Goal: Task Accomplishment & Management: Use online tool/utility

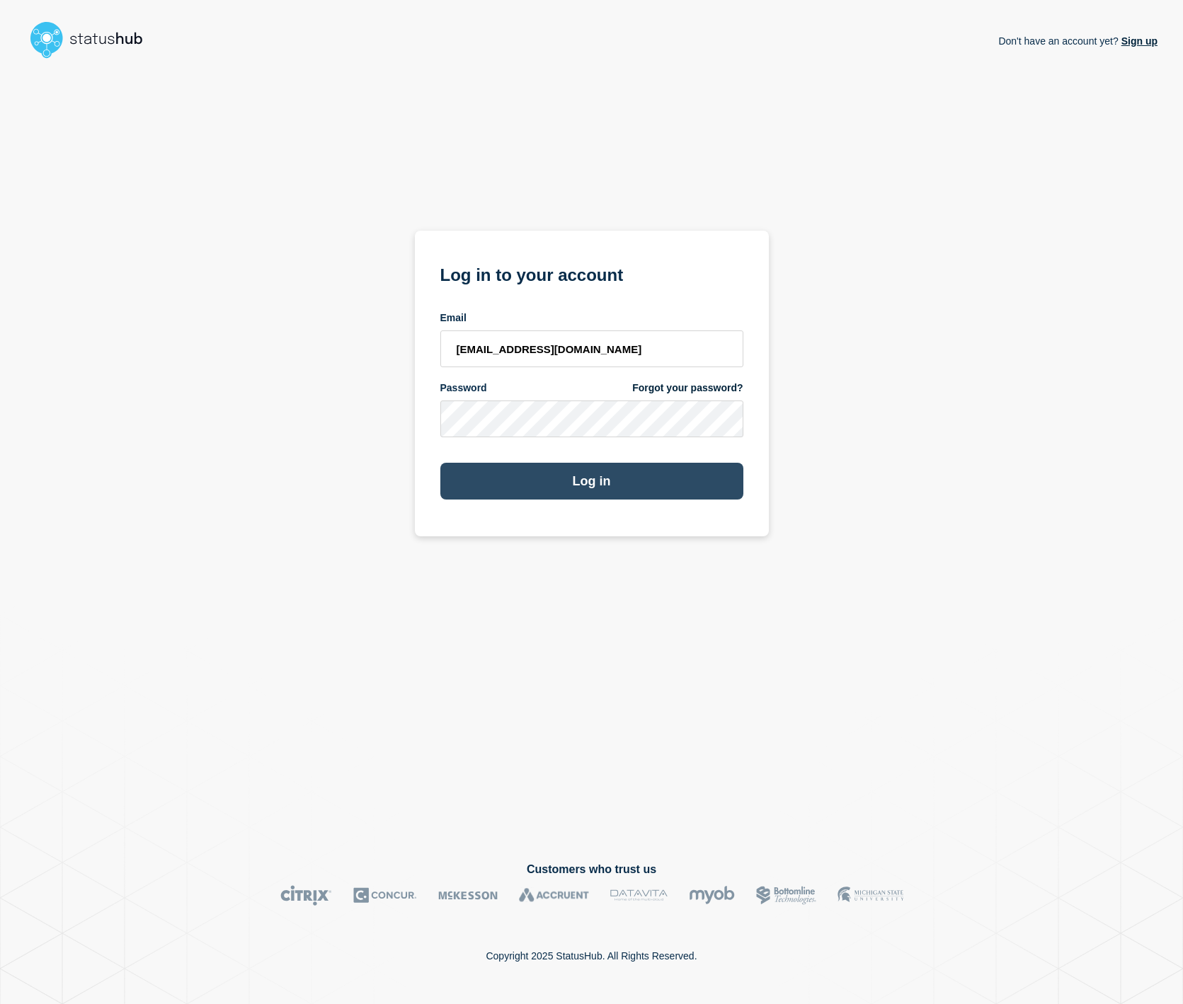
click at [578, 476] on button "Log in" at bounding box center [591, 481] width 303 height 37
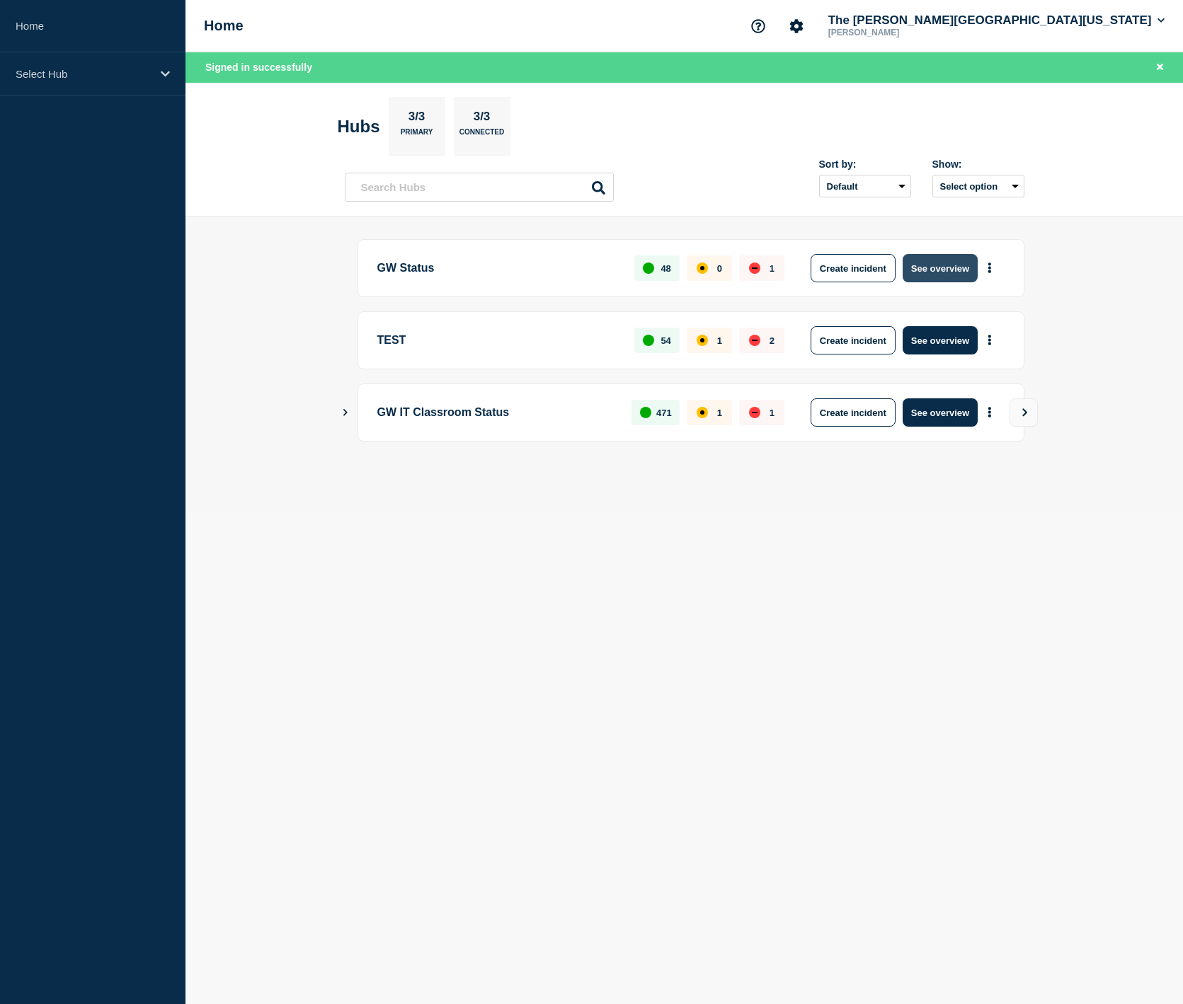
click at [962, 272] on button "See overview" at bounding box center [940, 268] width 75 height 28
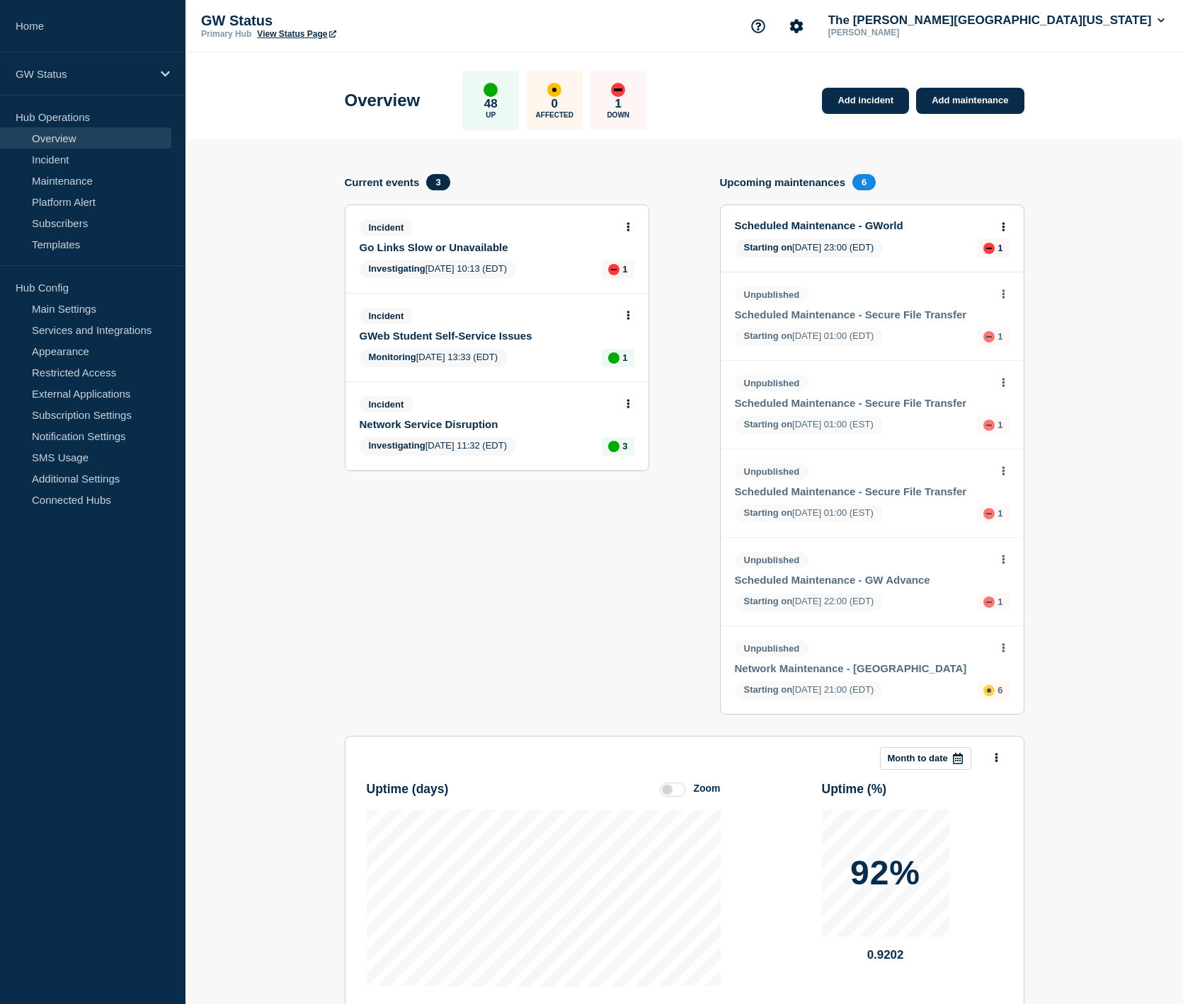
click at [452, 253] on link "Go Links Slow or Unavailable" at bounding box center [488, 247] width 256 height 12
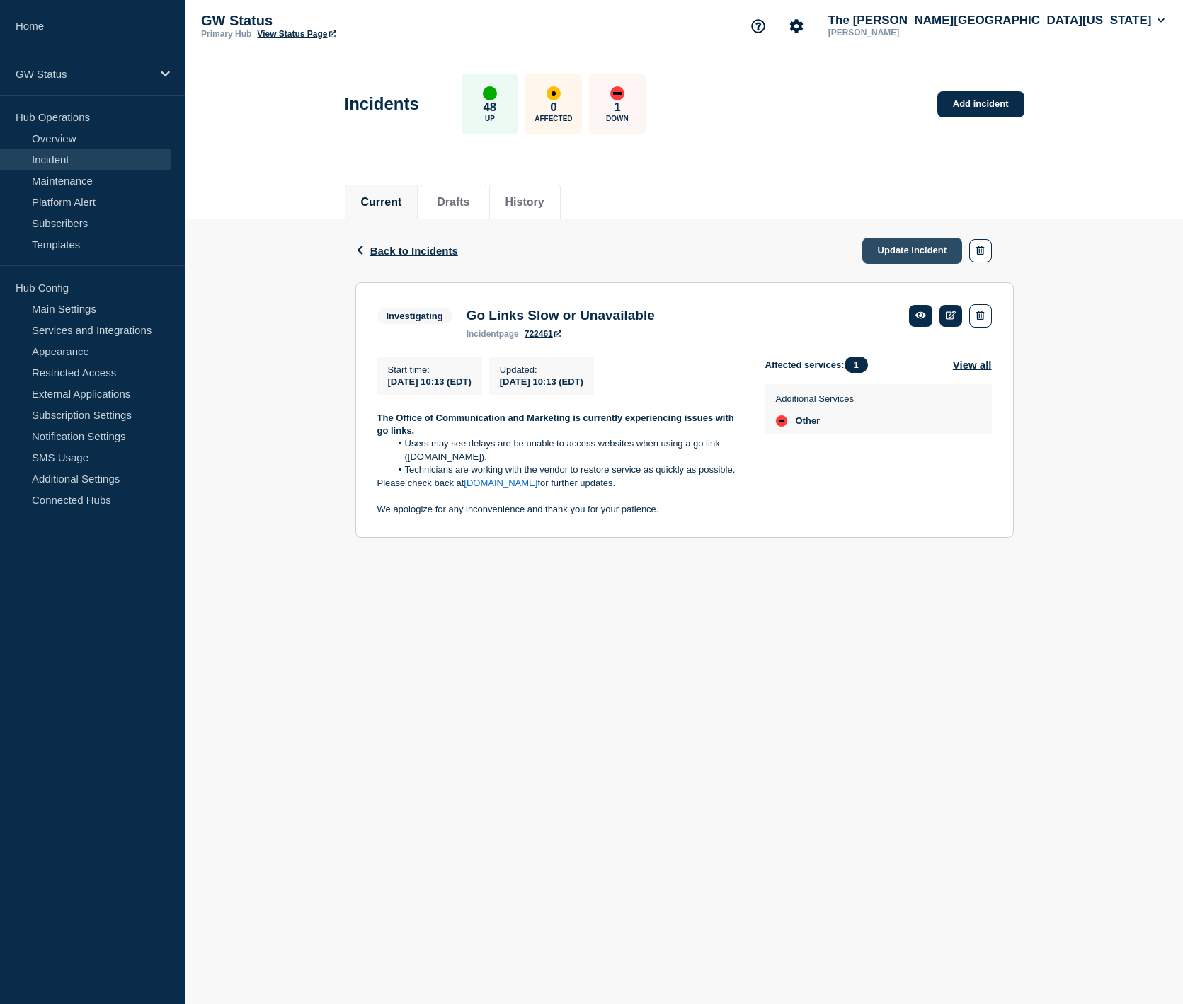
click at [891, 255] on link "Update incident" at bounding box center [912, 251] width 101 height 26
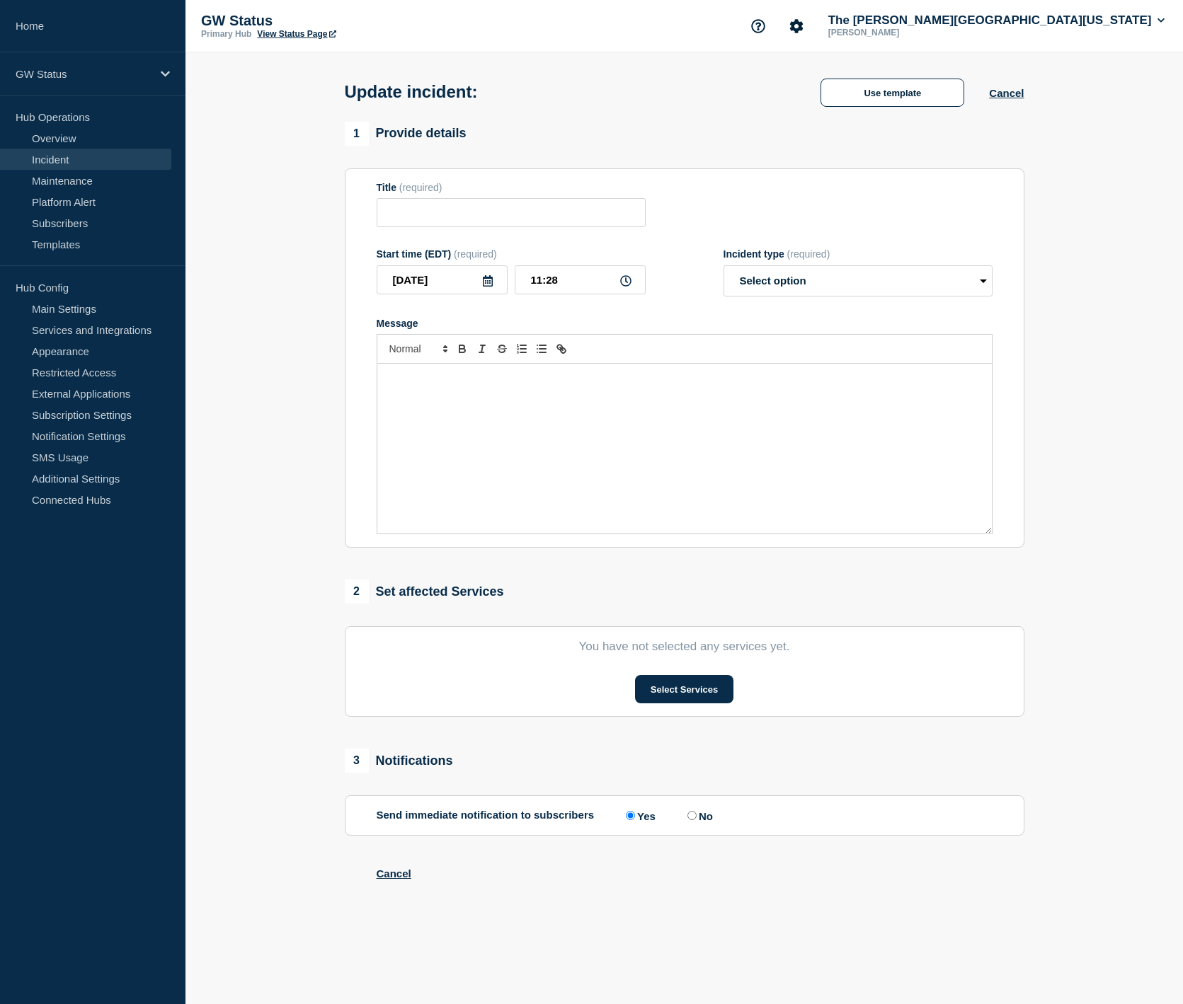
type input "Go Links Slow or Unavailable"
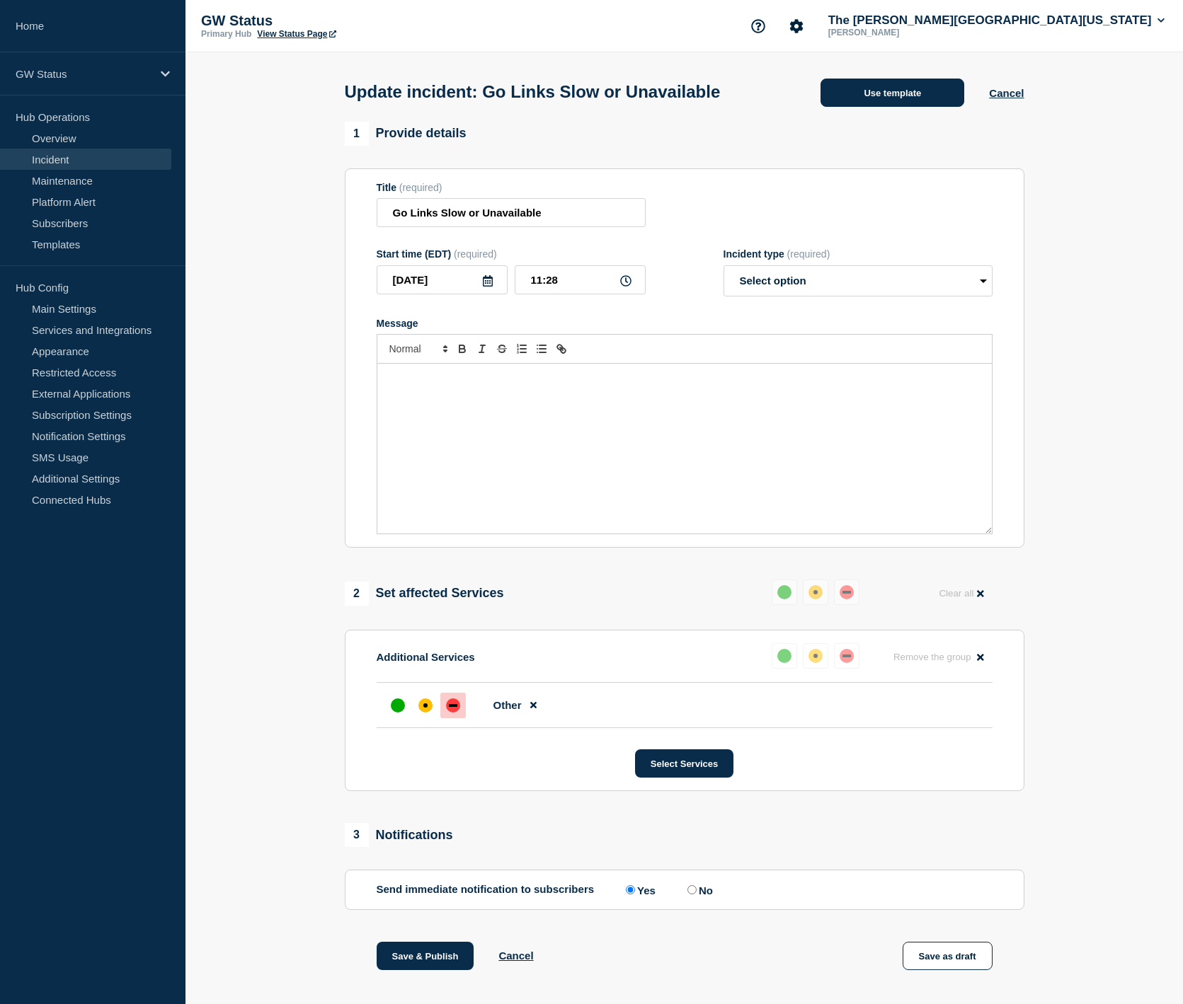
click at [915, 92] on button "Use template" at bounding box center [892, 93] width 144 height 28
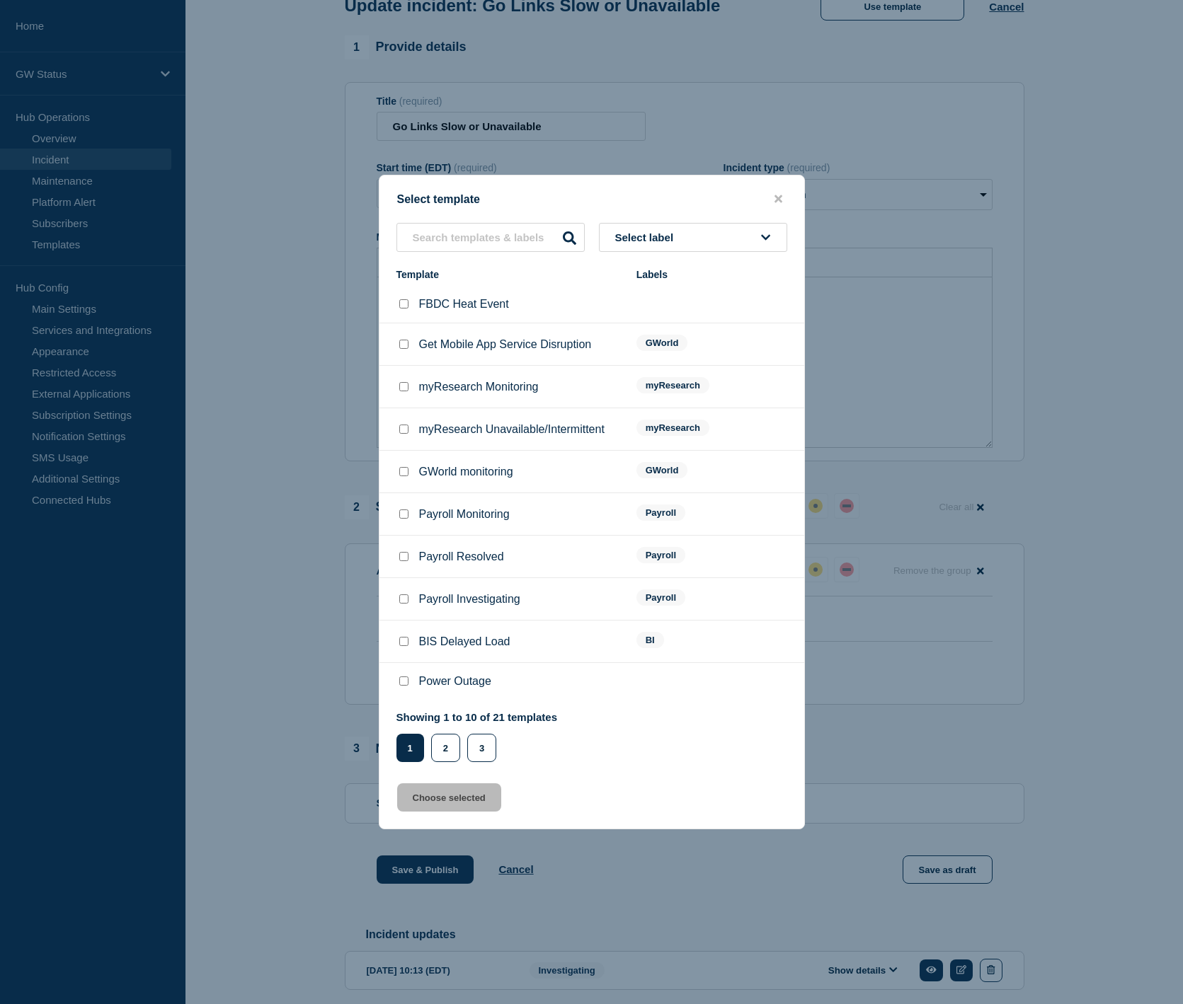
scroll to position [86, 0]
click at [446, 762] on button "2" at bounding box center [445, 748] width 29 height 28
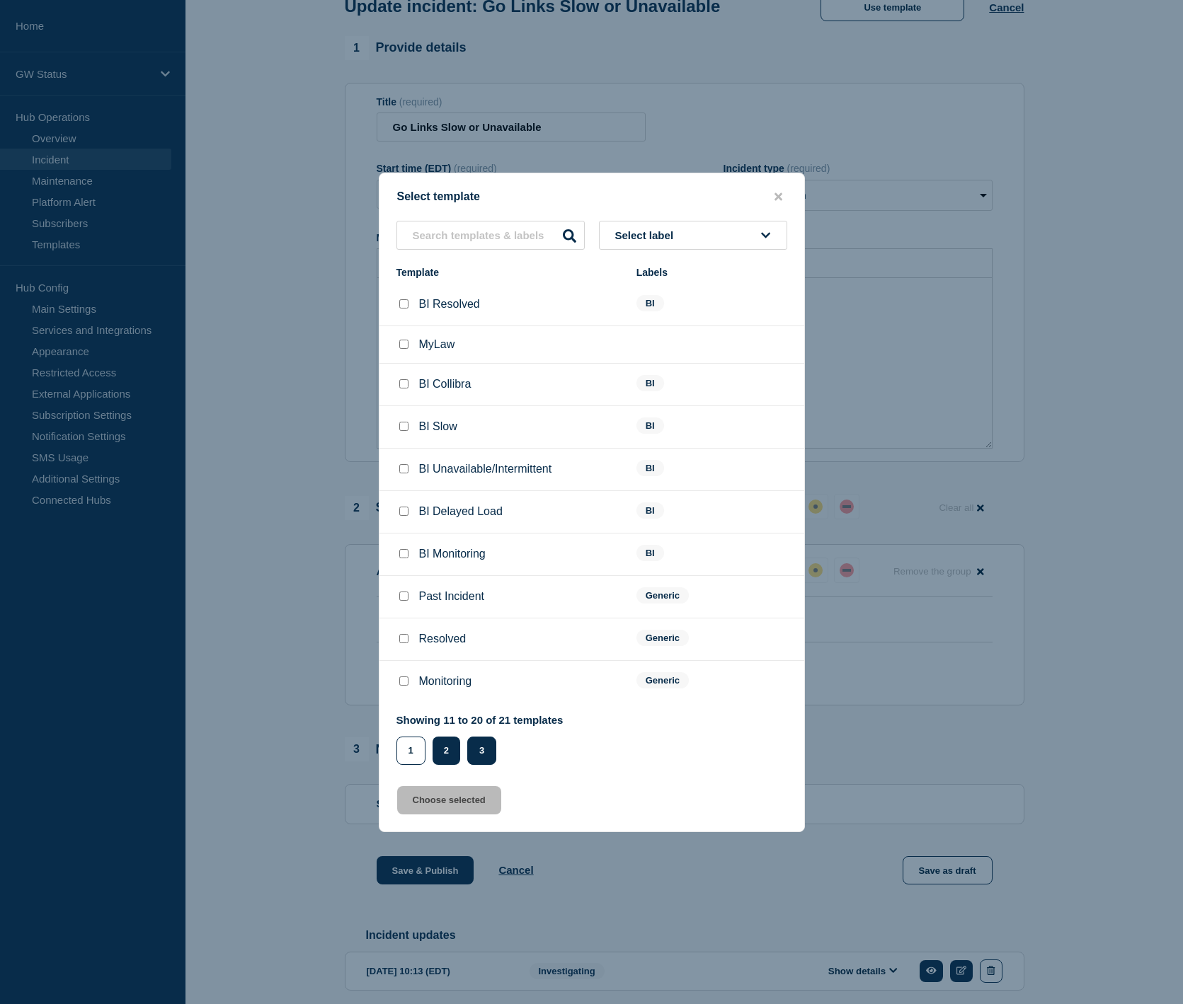
click at [490, 764] on button "3" at bounding box center [481, 751] width 29 height 28
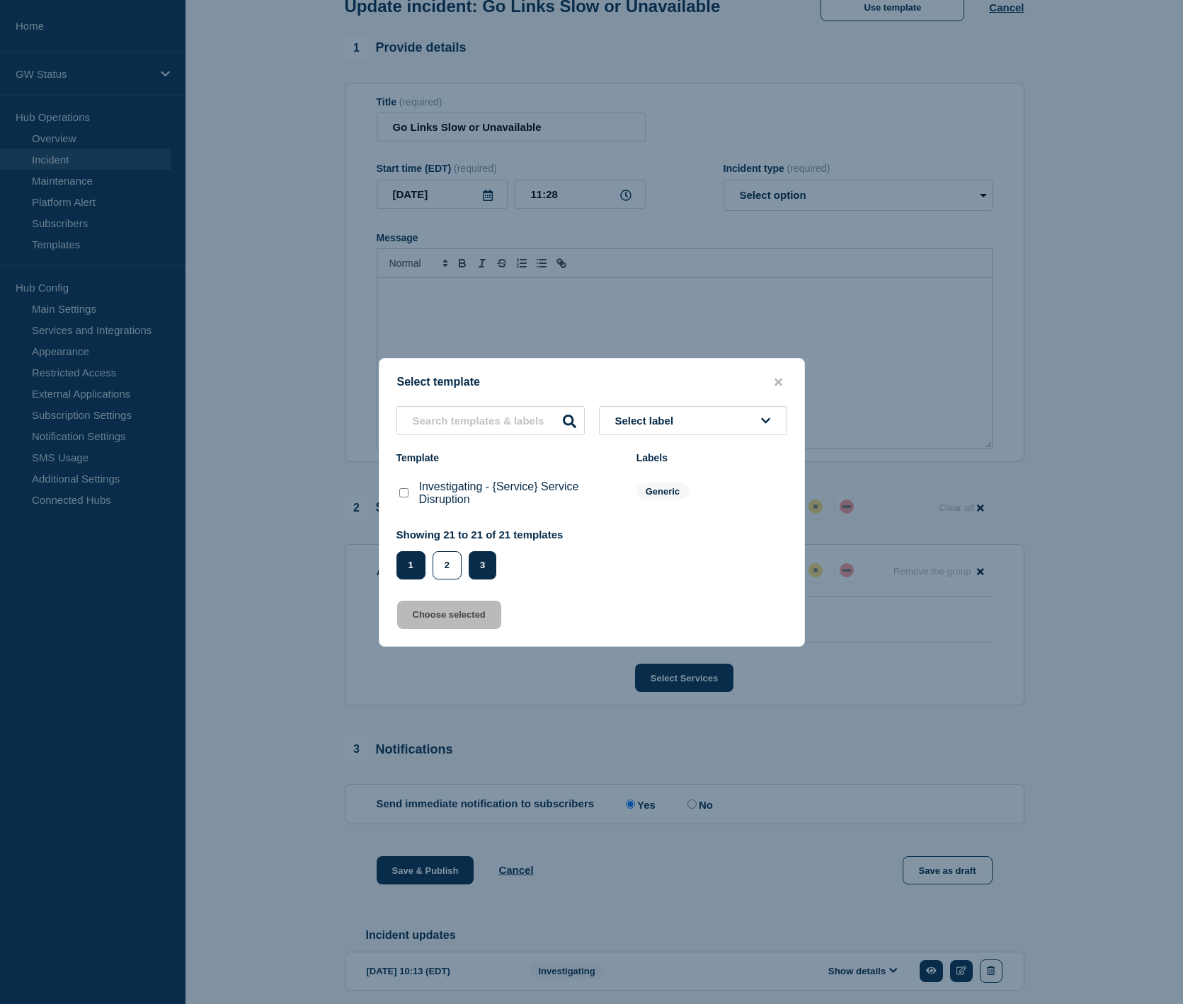
click at [418, 575] on button "1" at bounding box center [410, 565] width 29 height 28
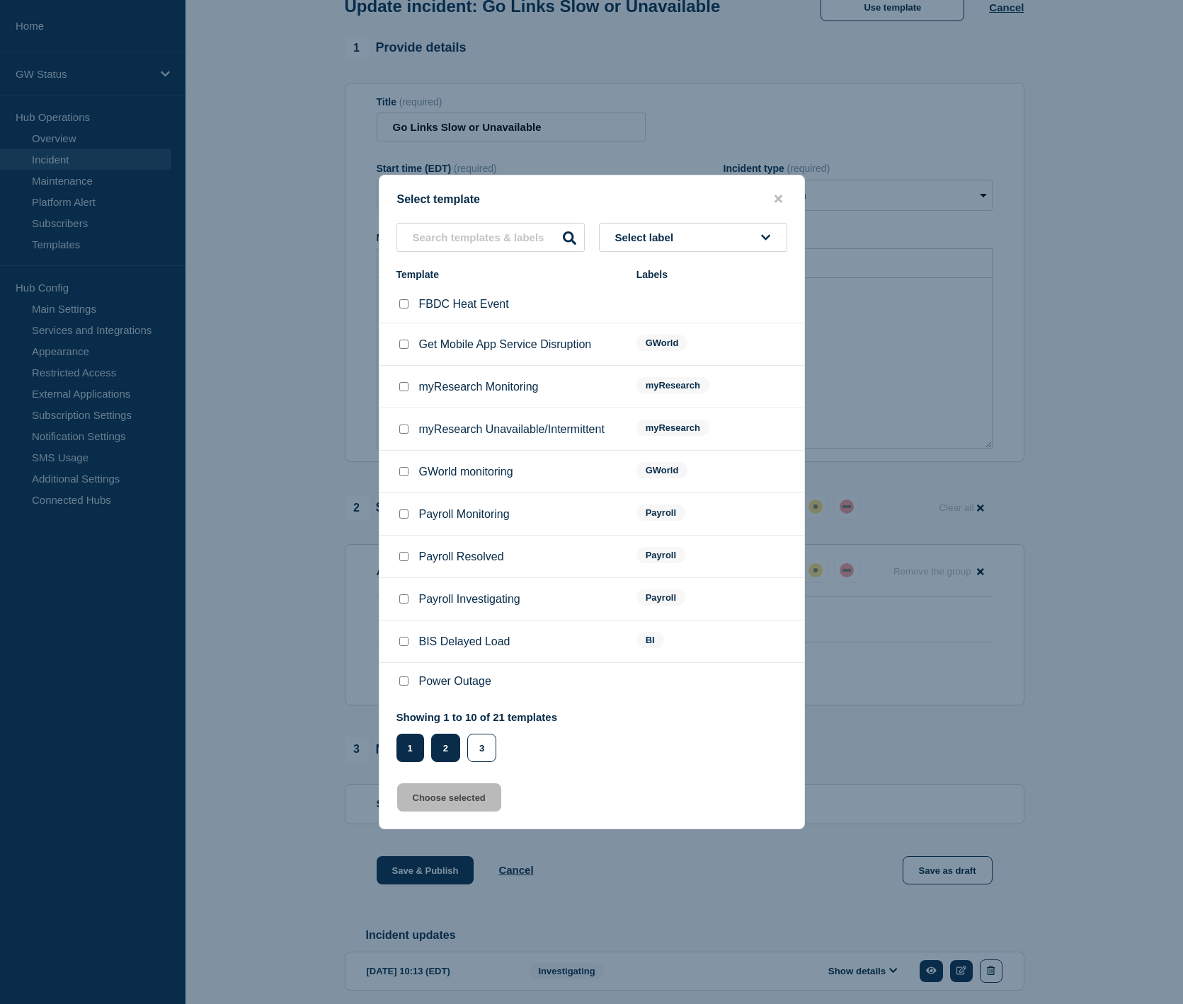
click at [440, 762] on button "2" at bounding box center [445, 748] width 29 height 28
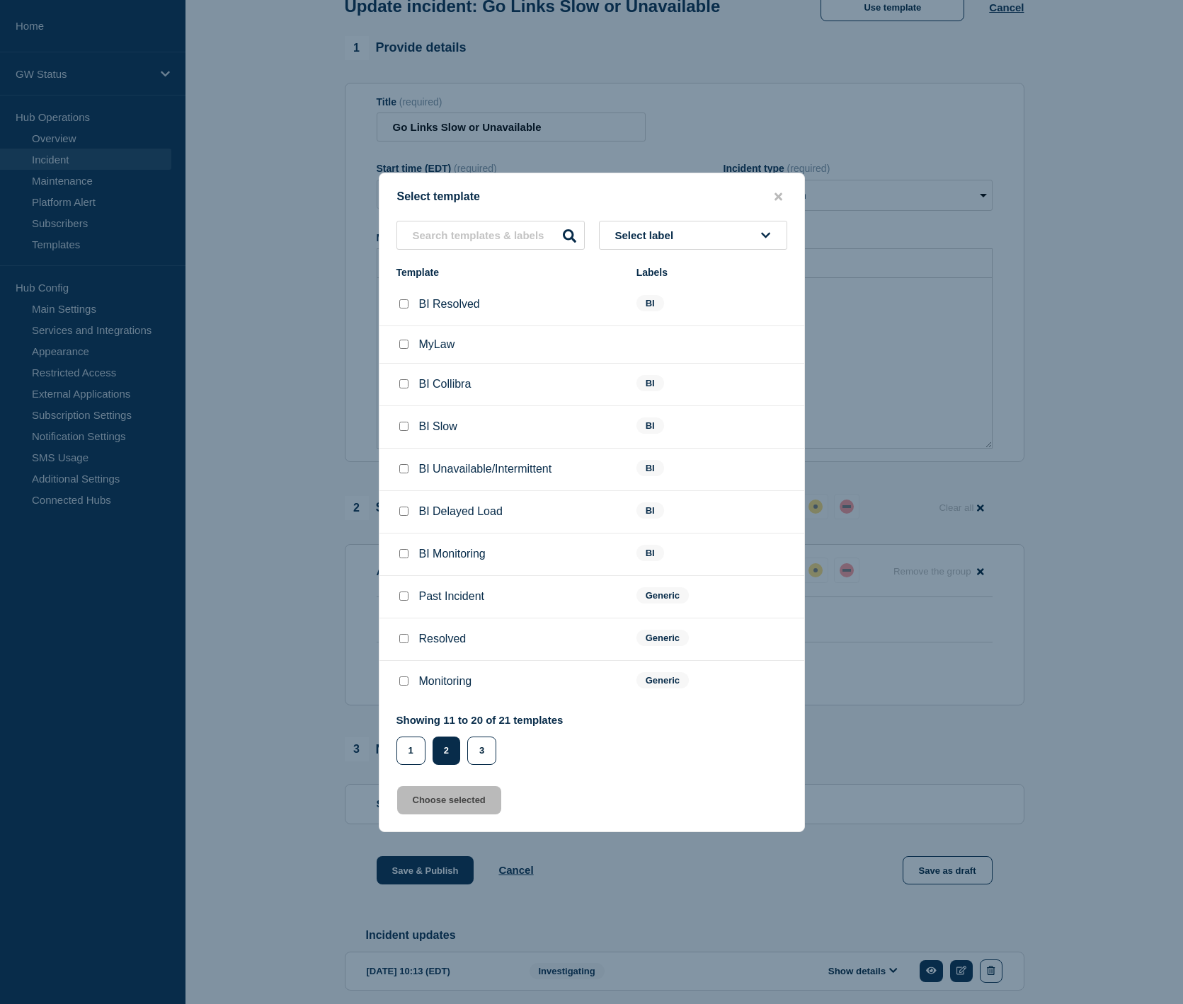
click at [445, 688] on p "Monitoring" at bounding box center [445, 681] width 53 height 13
click at [403, 686] on input "Monitoring checkbox" at bounding box center [403, 681] width 9 height 9
checkbox input "true"
click at [447, 815] on button "Choose selected" at bounding box center [449, 800] width 104 height 28
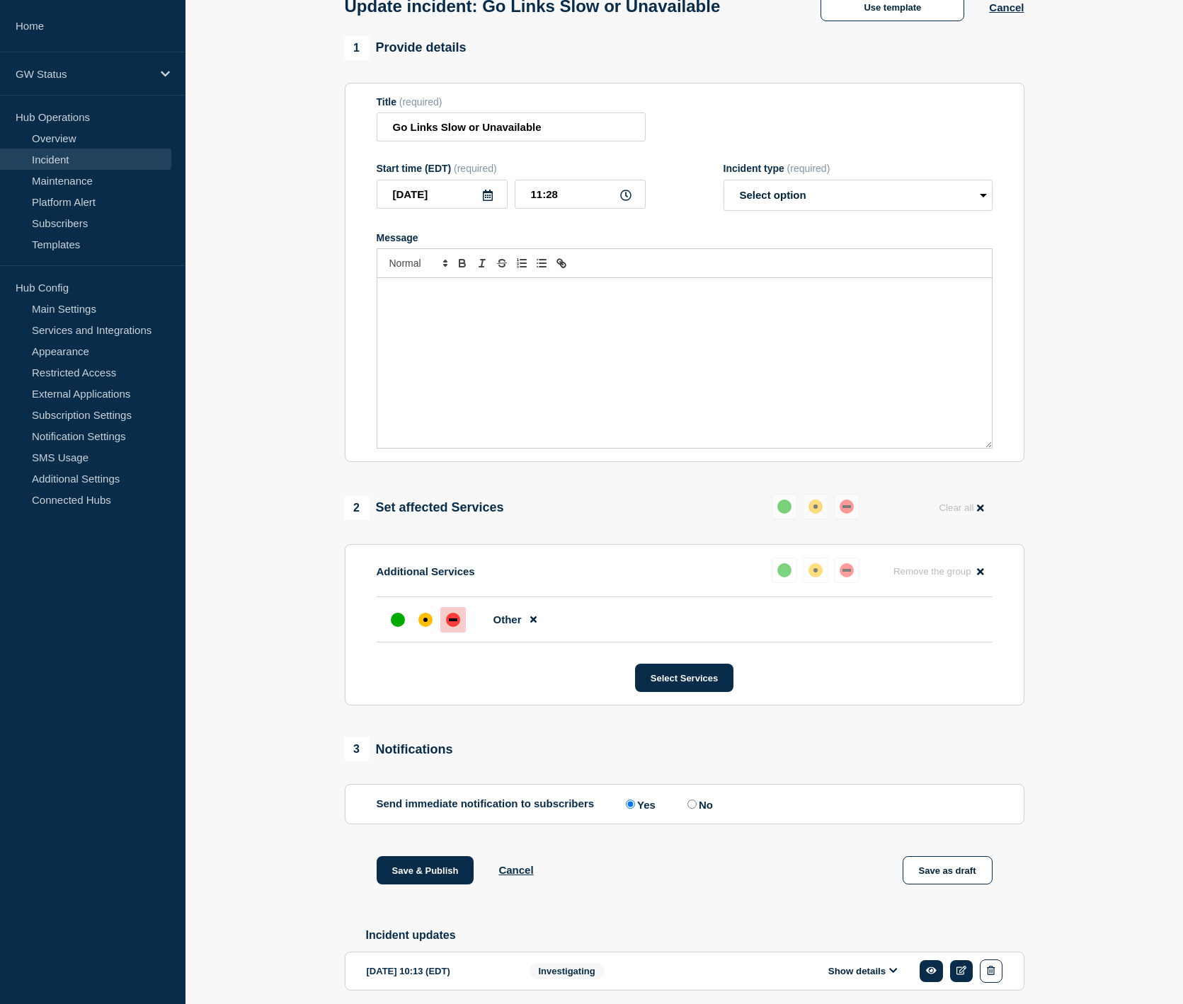
select select "monitoring"
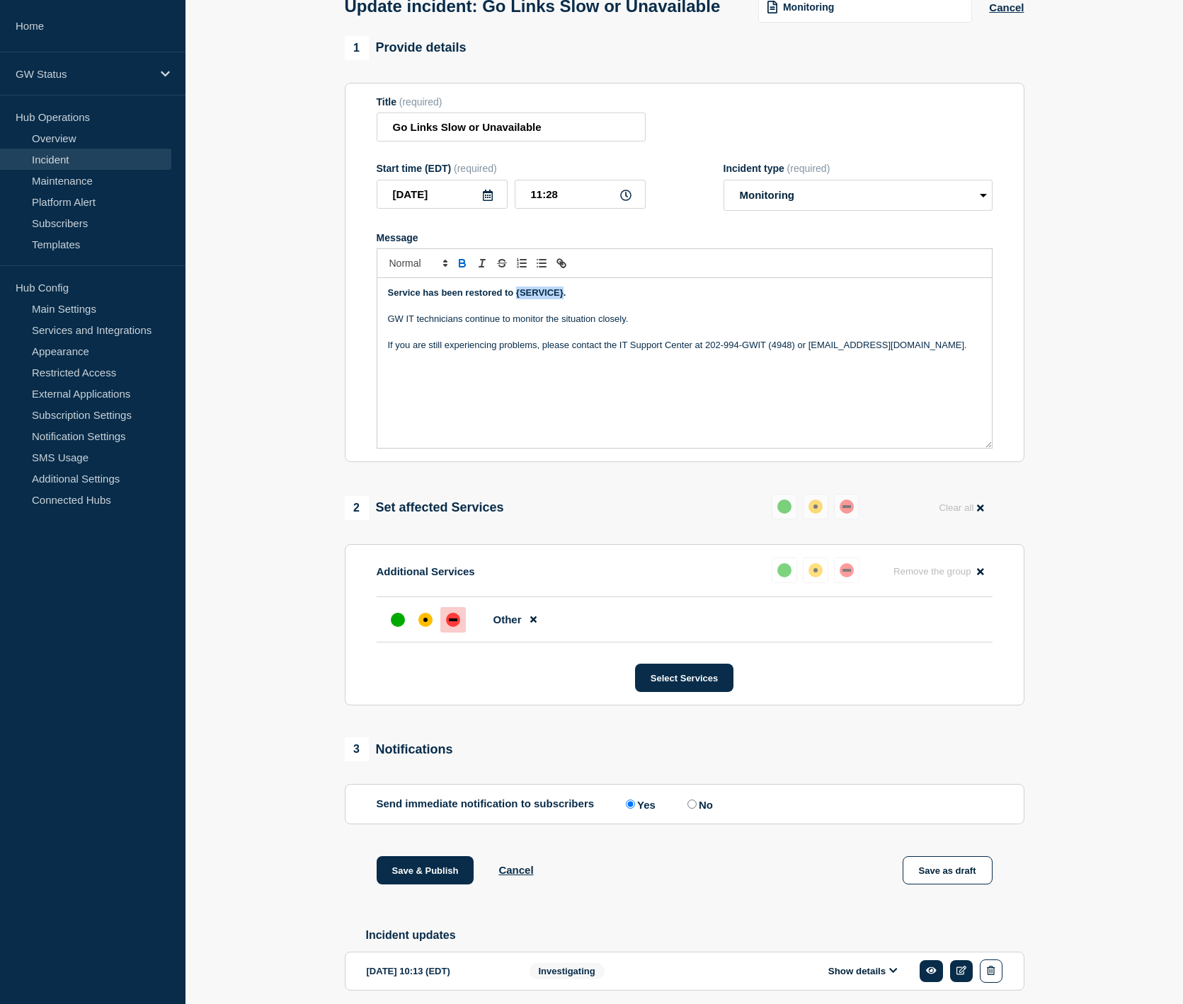
drag, startPoint x: 516, startPoint y: 306, endPoint x: 563, endPoint y: 306, distance: 46.7
click at [563, 298] on strong "Service has been restored to {SERVICE}." at bounding box center [477, 292] width 178 height 11
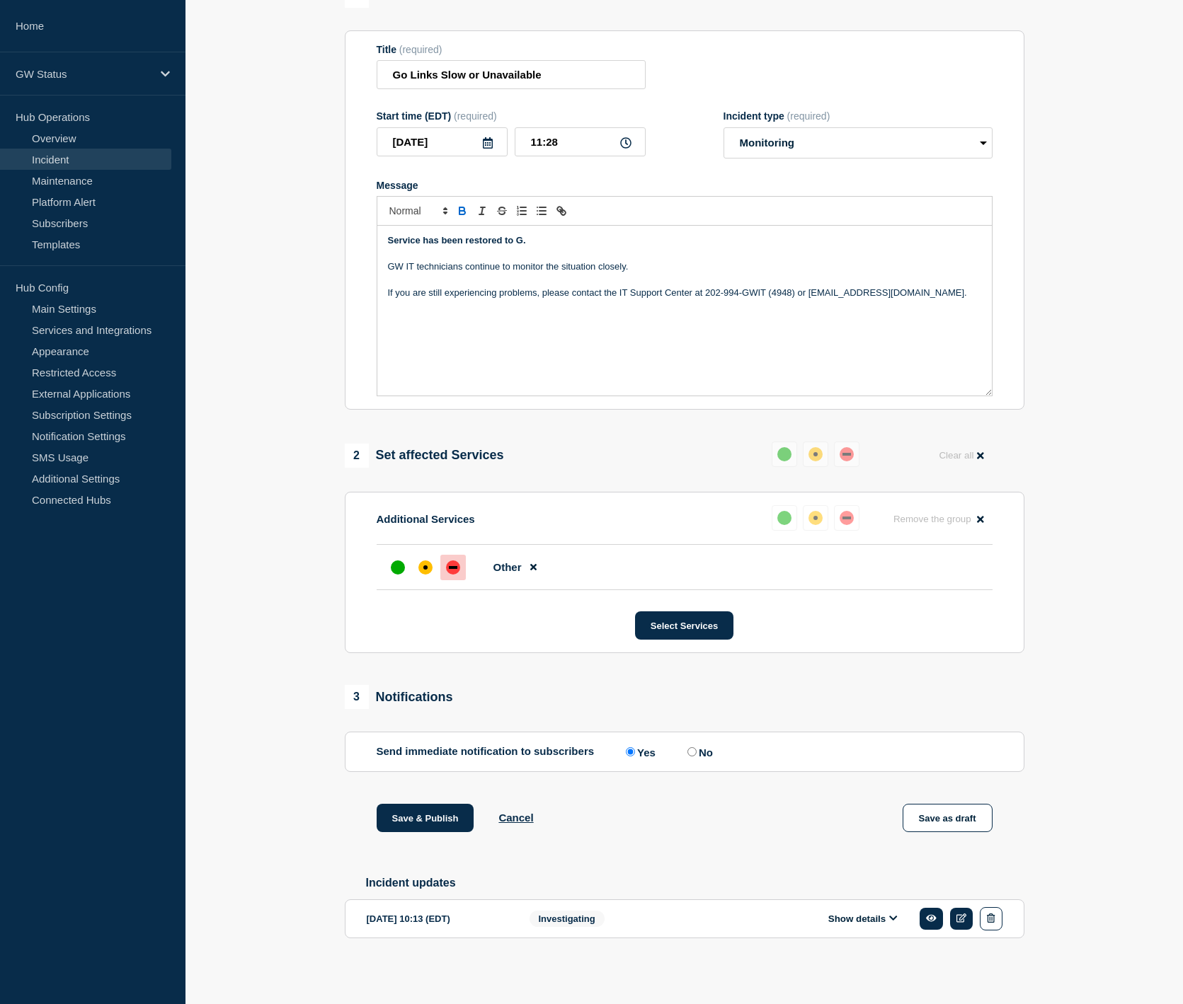
scroll to position [156, 0]
click at [888, 922] on button "Show details" at bounding box center [863, 919] width 78 height 12
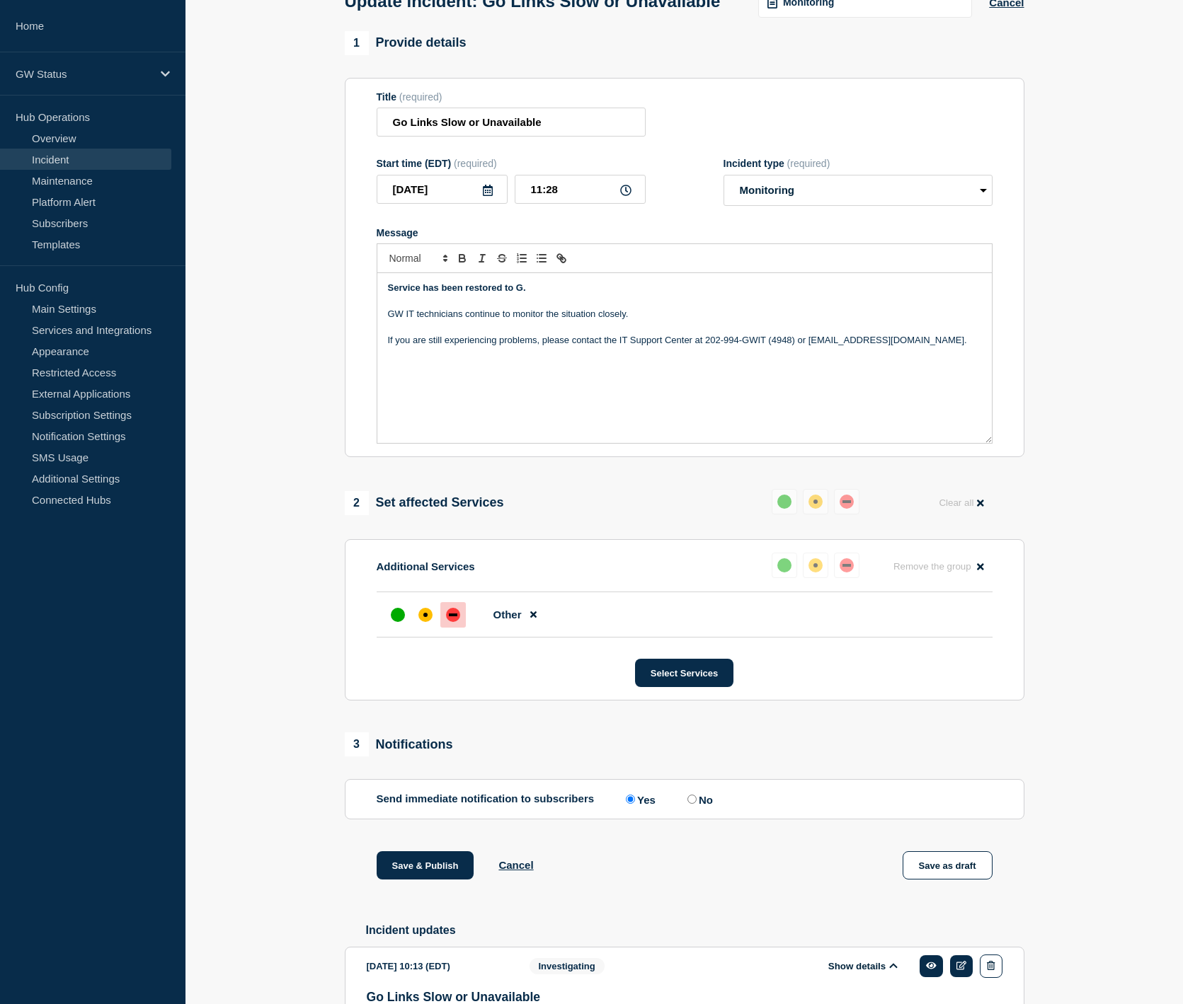
scroll to position [57, 0]
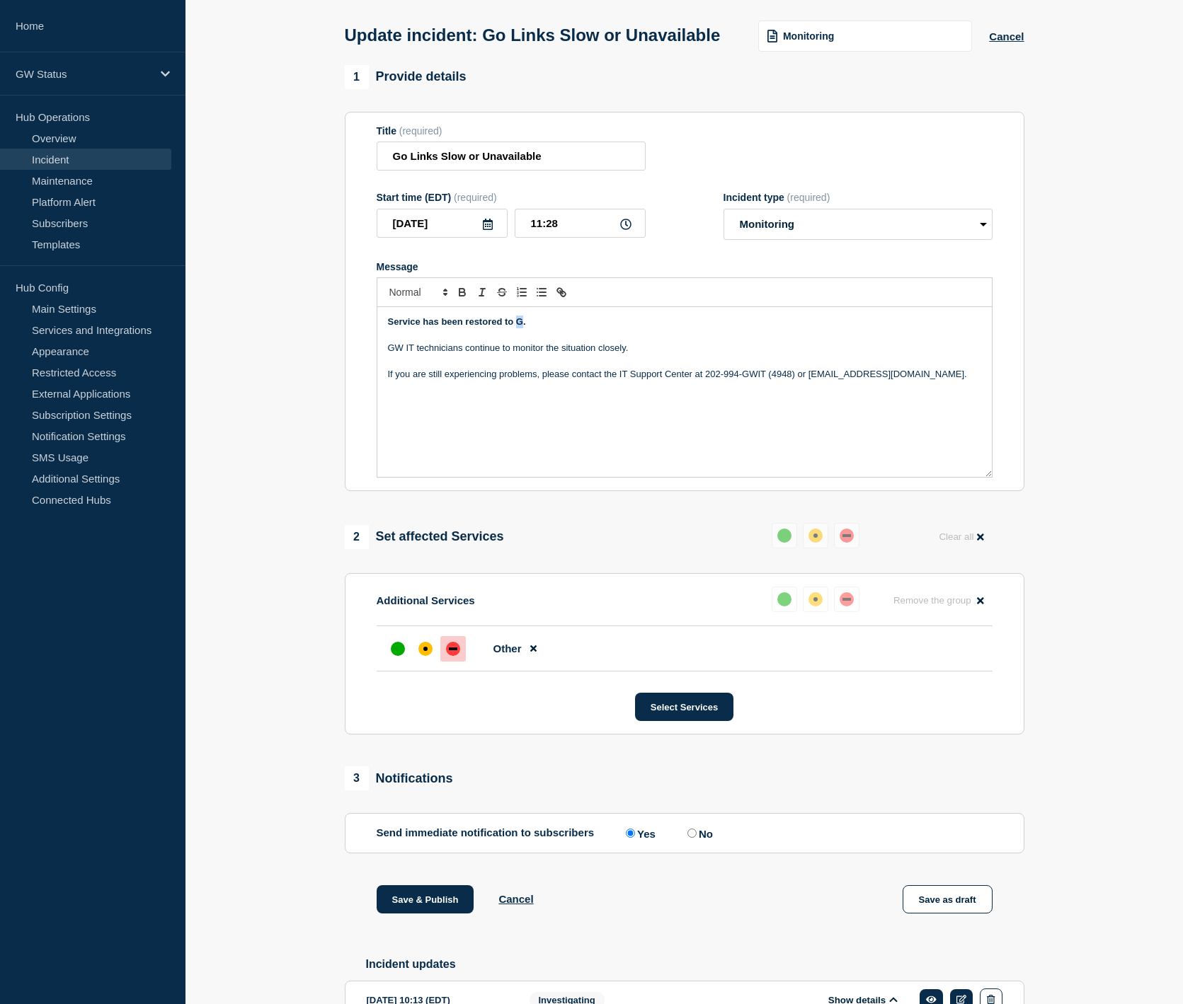
click at [523, 327] on strong "Service has been restored to G." at bounding box center [457, 321] width 138 height 11
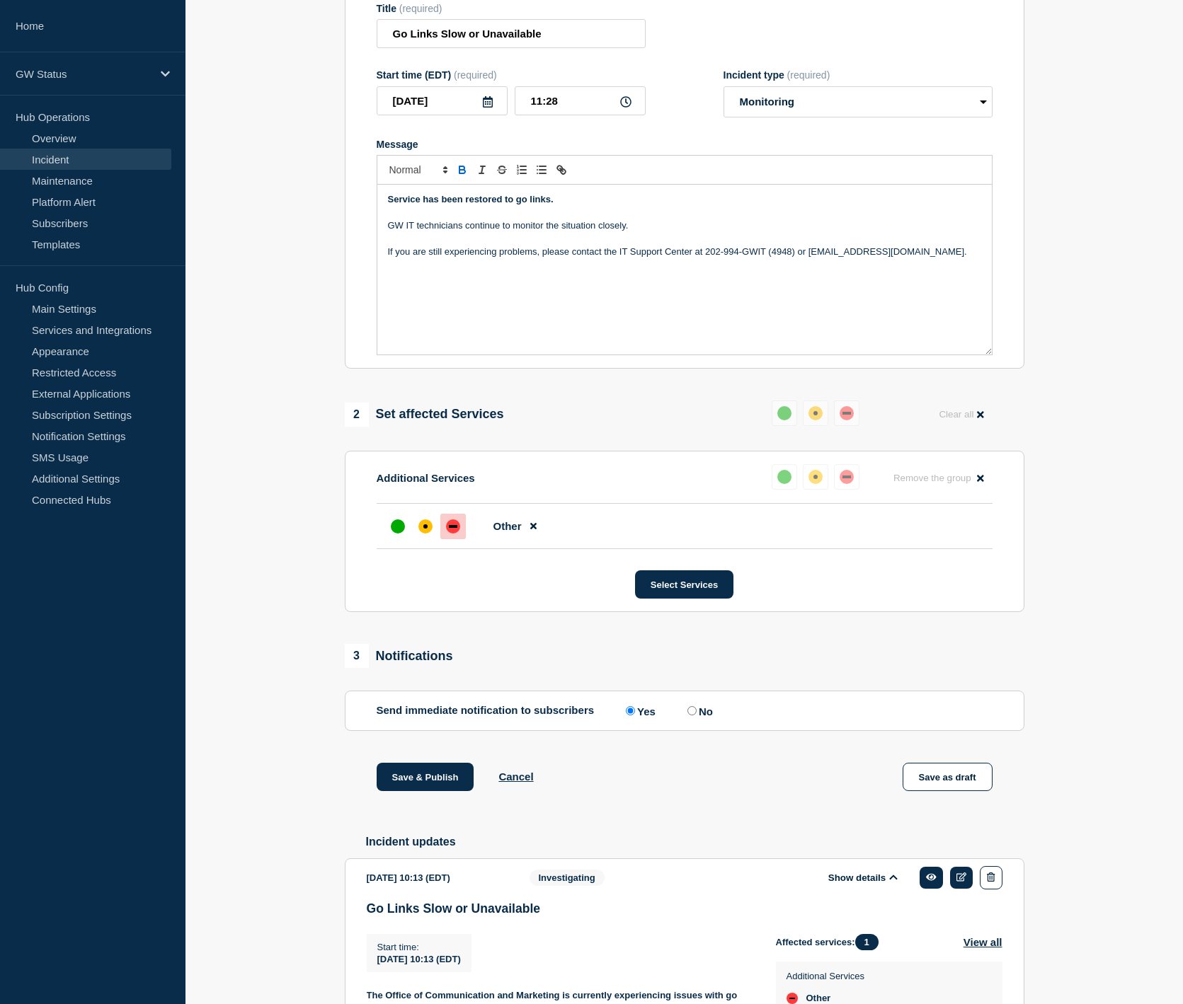
scroll to position [150, 0]
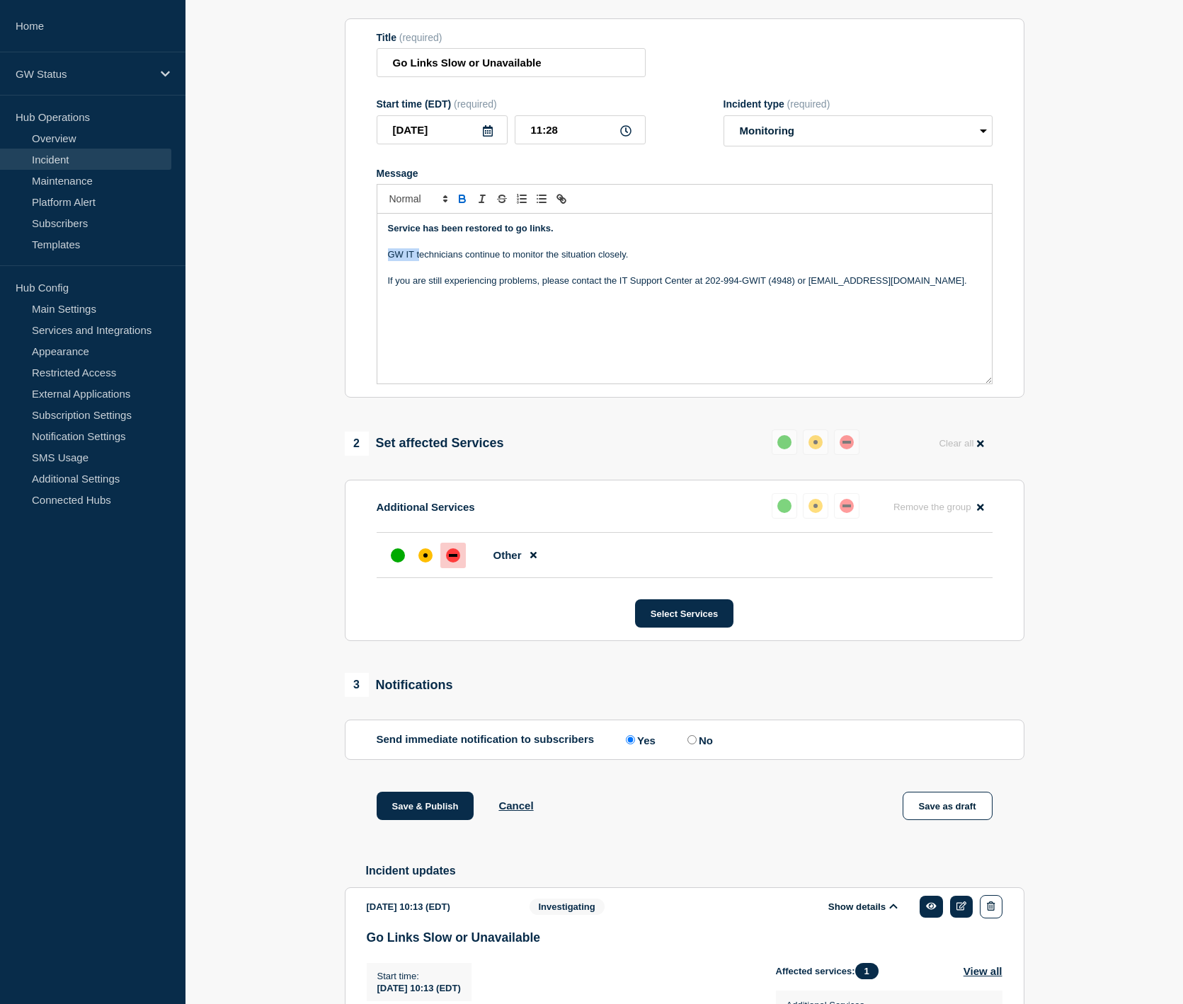
drag, startPoint x: 419, startPoint y: 267, endPoint x: 371, endPoint y: 265, distance: 48.2
click at [371, 265] on section "Title (required) Go Links Slow or Unavailable Start time (EDT) (required) 2025-…" at bounding box center [685, 208] width 680 height 380
click at [394, 562] on div "up" at bounding box center [398, 555] width 14 height 14
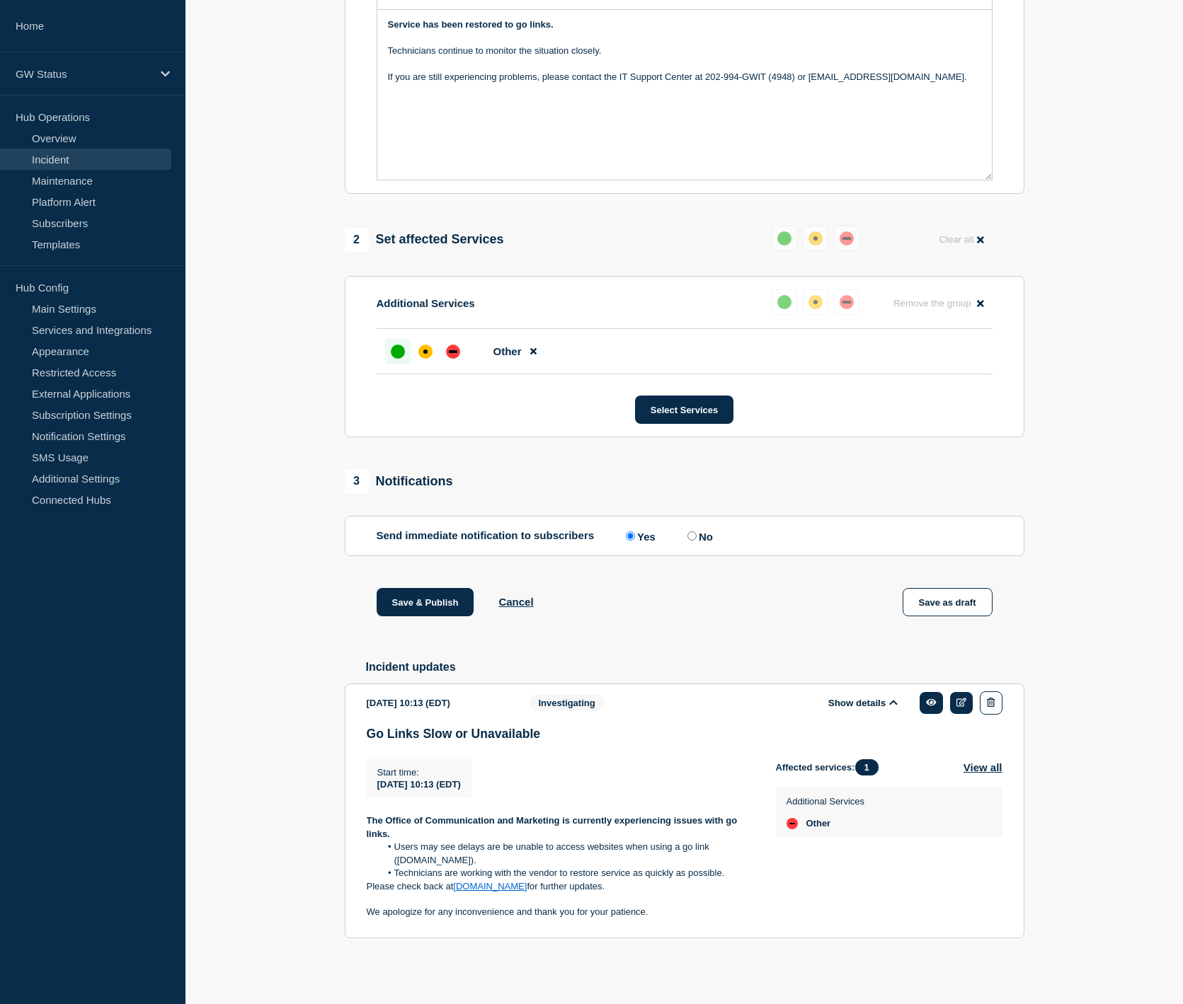
scroll to position [375, 0]
click at [424, 600] on button "Save & Publish" at bounding box center [426, 602] width 98 height 28
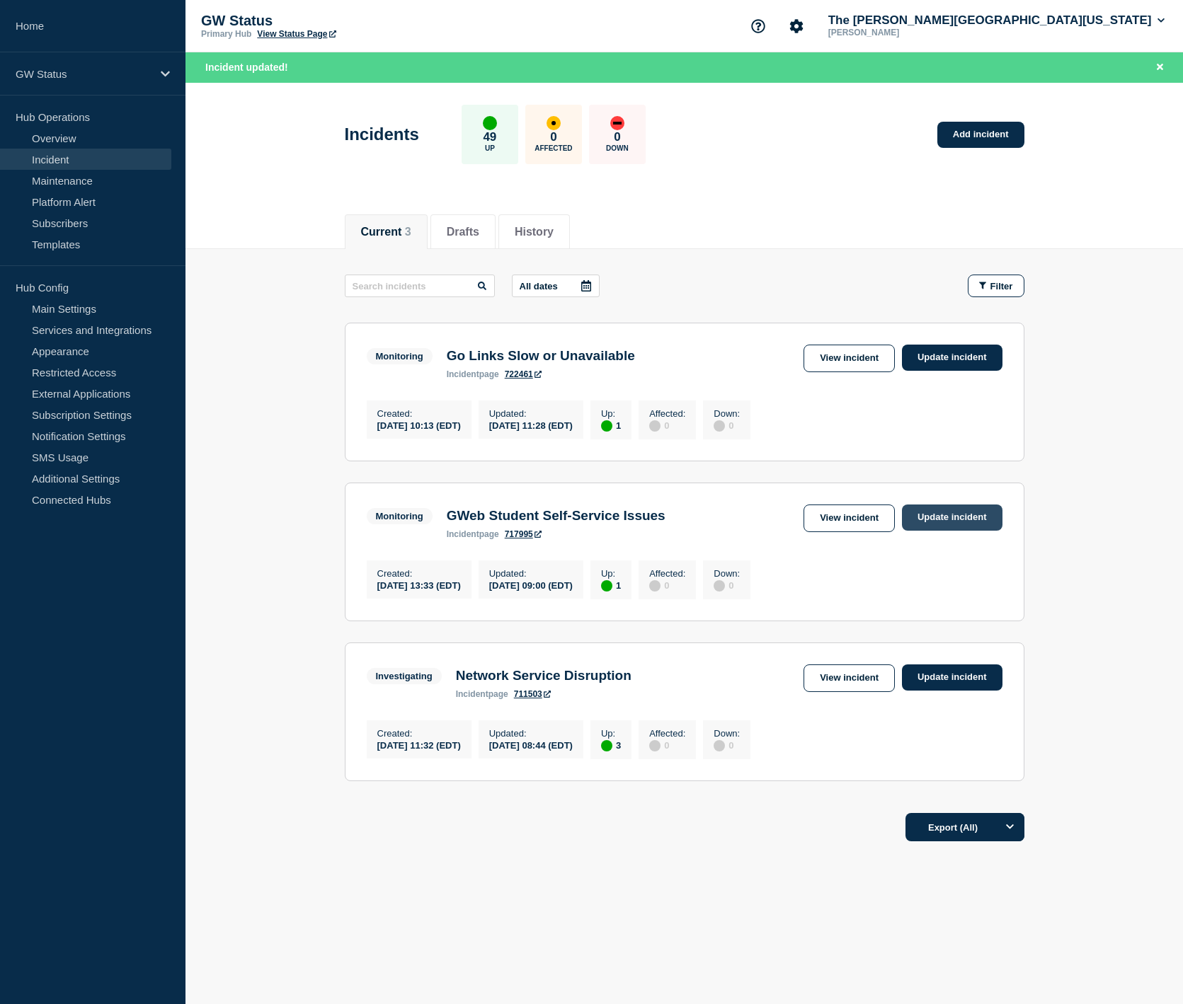
click at [943, 528] on link "Update incident" at bounding box center [952, 518] width 101 height 26
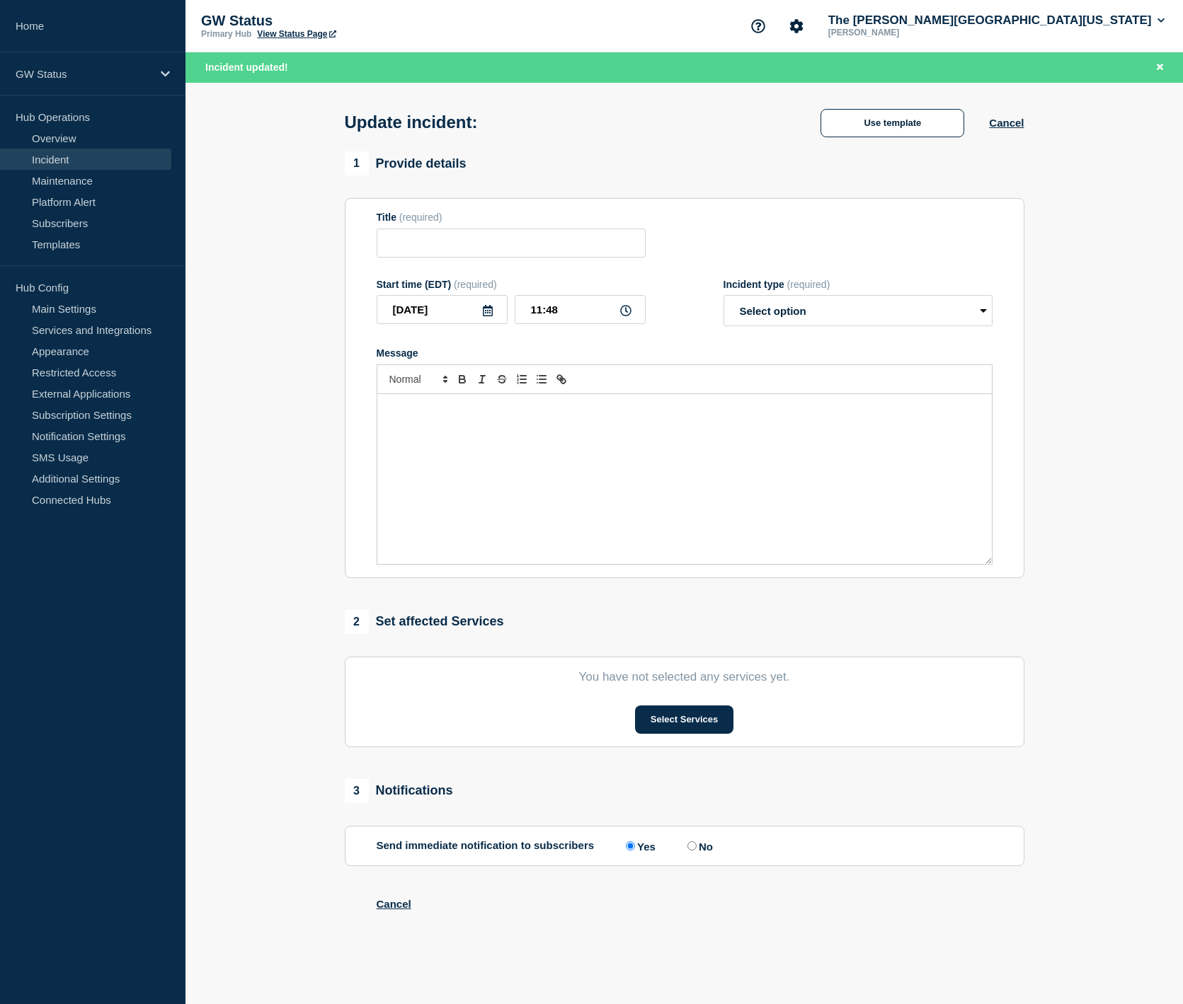
type input "GWeb Student Self-Service Issues"
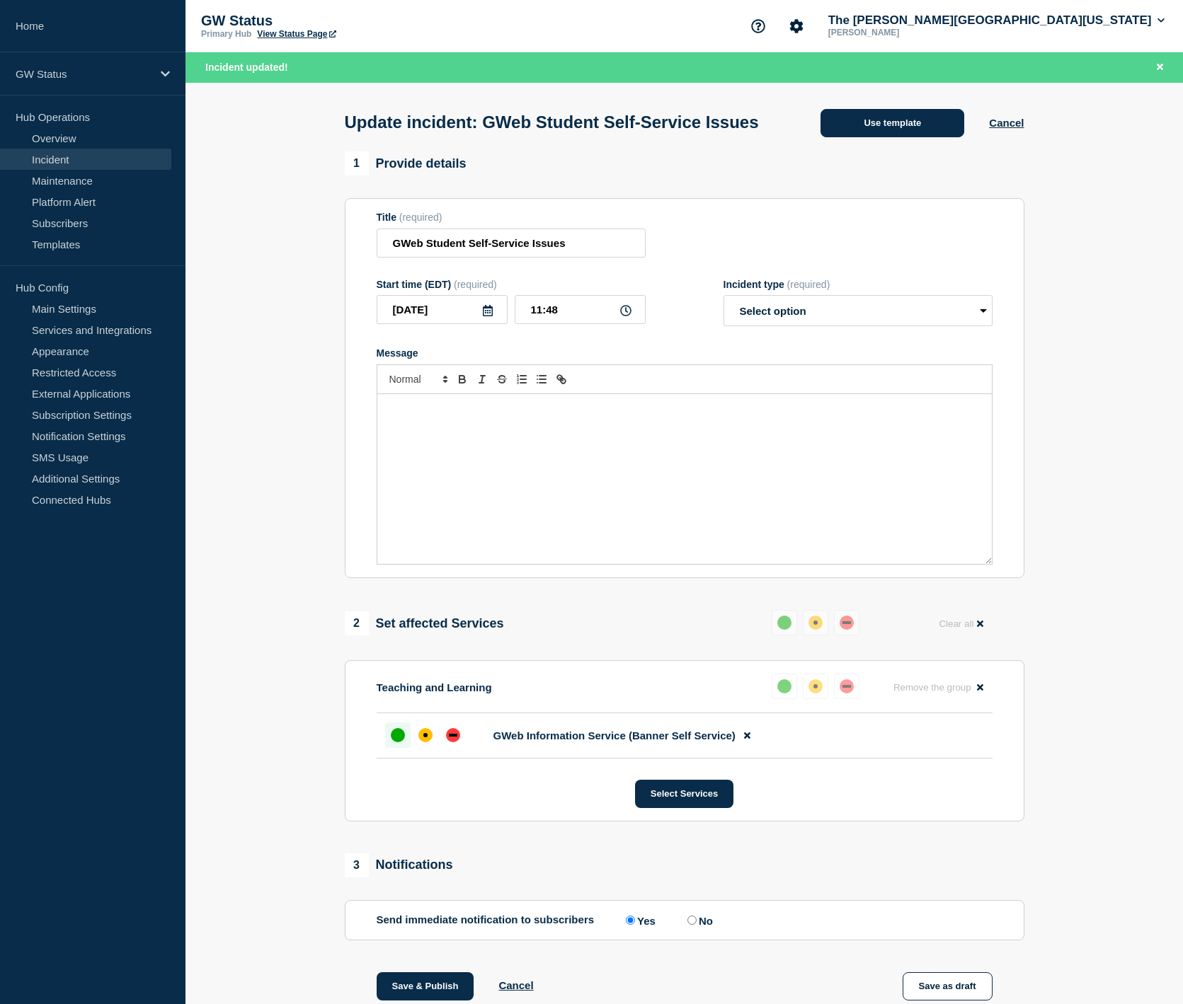
click at [924, 127] on button "Use template" at bounding box center [892, 123] width 144 height 28
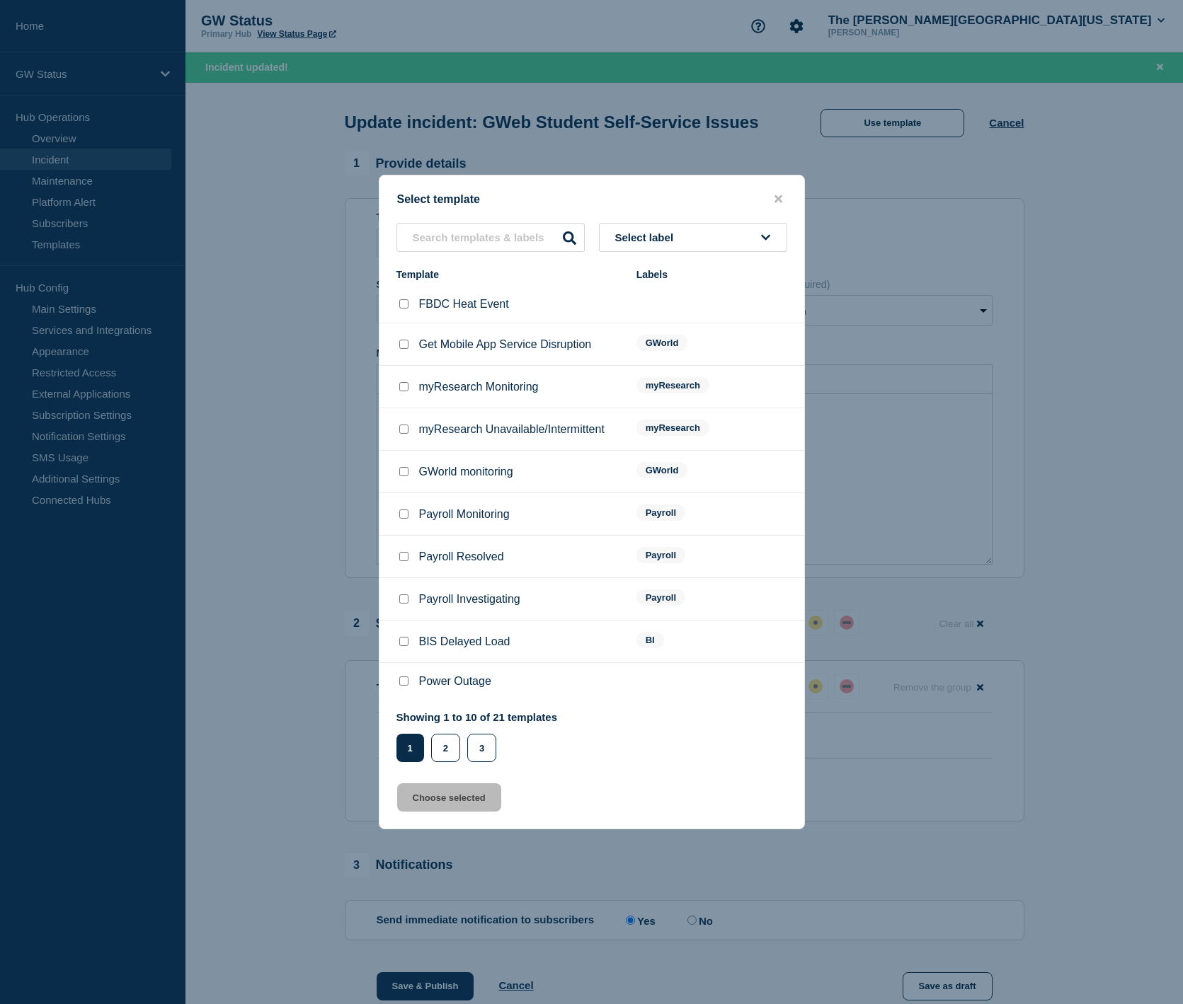
click at [663, 231] on span "Select label" at bounding box center [647, 237] width 64 height 12
click at [655, 308] on button "Generic" at bounding box center [693, 314] width 188 height 29
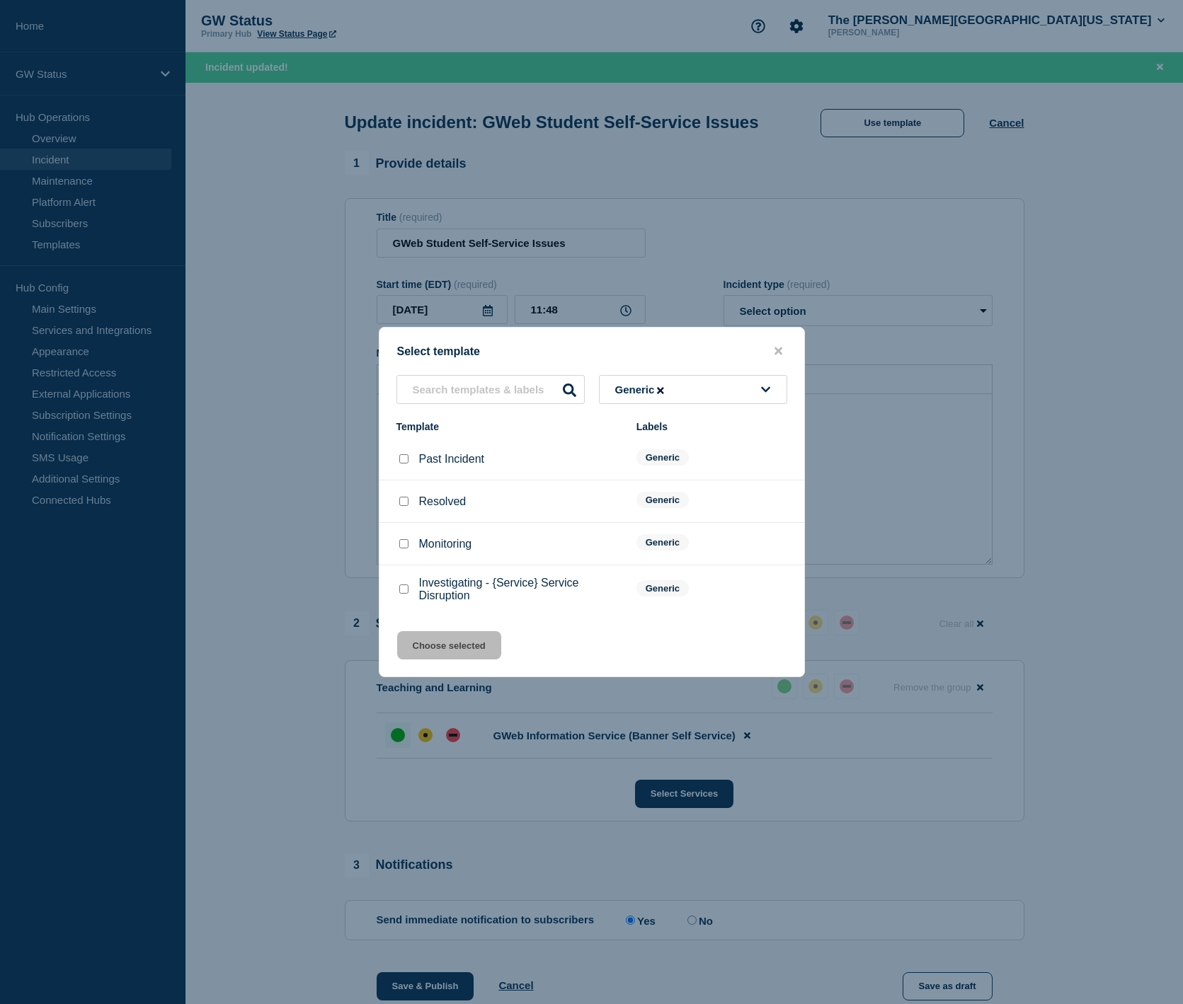
click at [403, 505] on input "Resolved checkbox" at bounding box center [403, 501] width 9 height 9
checkbox input "true"
click at [440, 648] on button "Choose selected" at bounding box center [449, 645] width 104 height 28
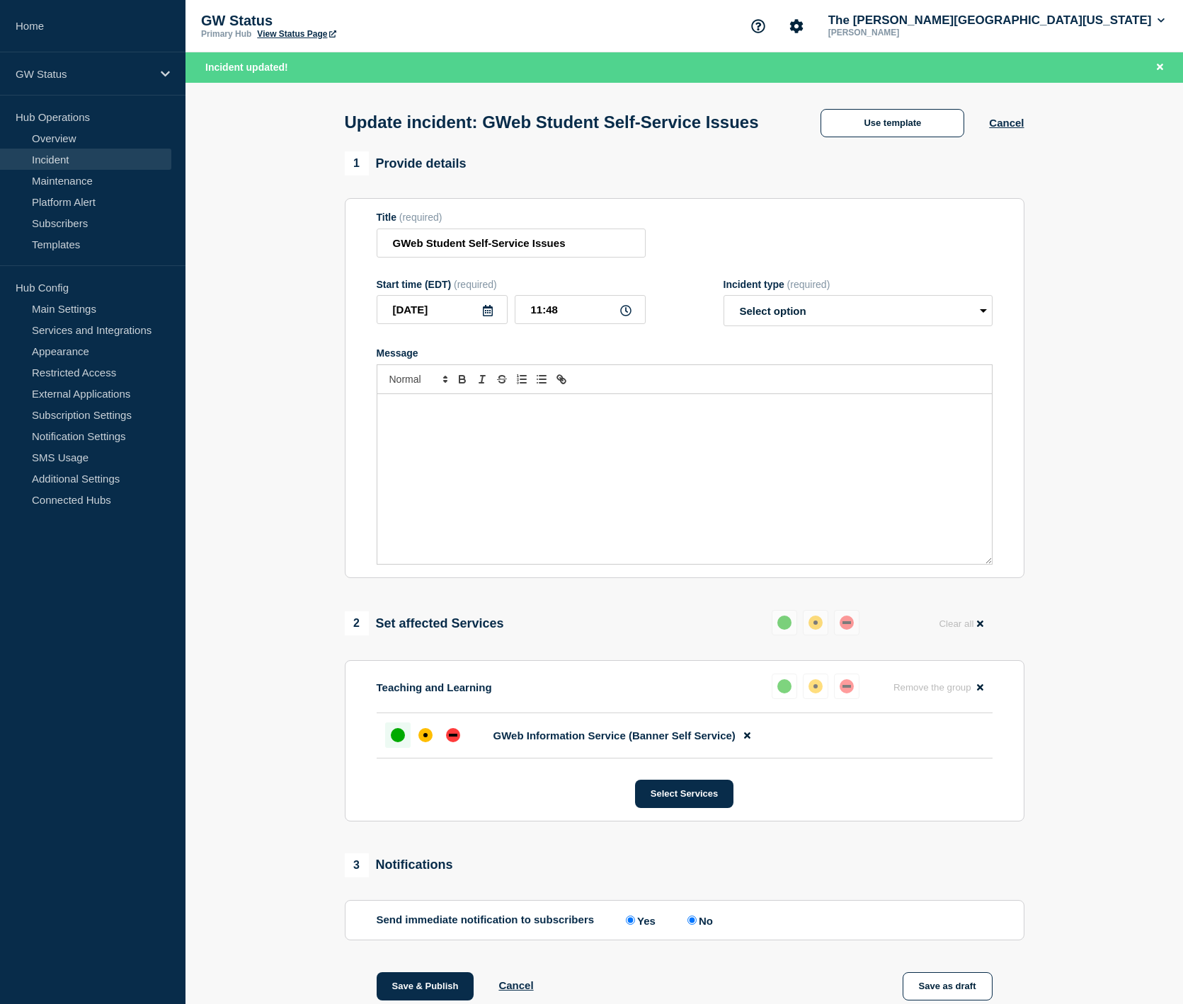
select select "resolved"
radio input "false"
radio input "true"
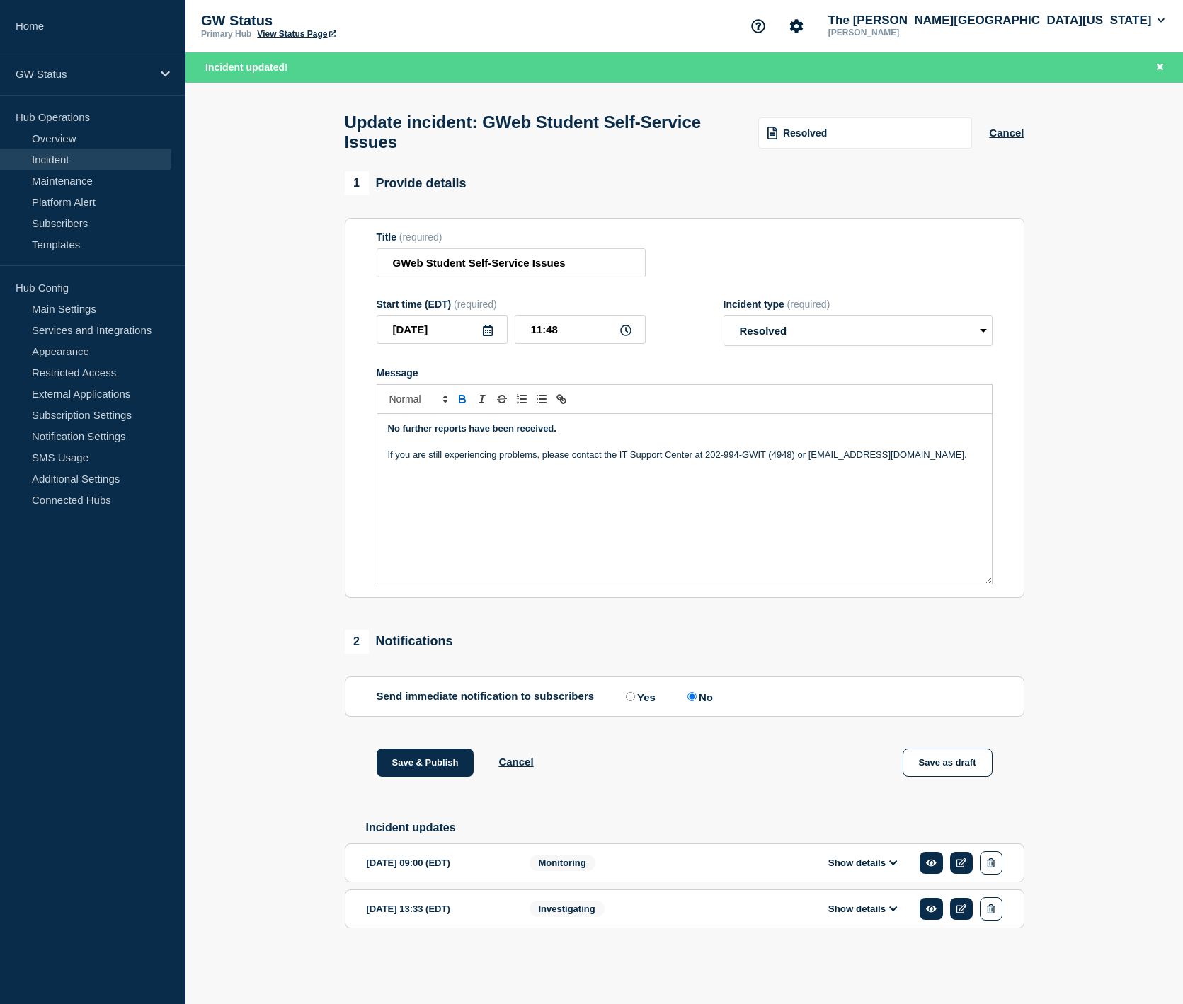
scroll to position [13, 0]
click at [416, 767] on button "Save & Publish" at bounding box center [426, 763] width 98 height 28
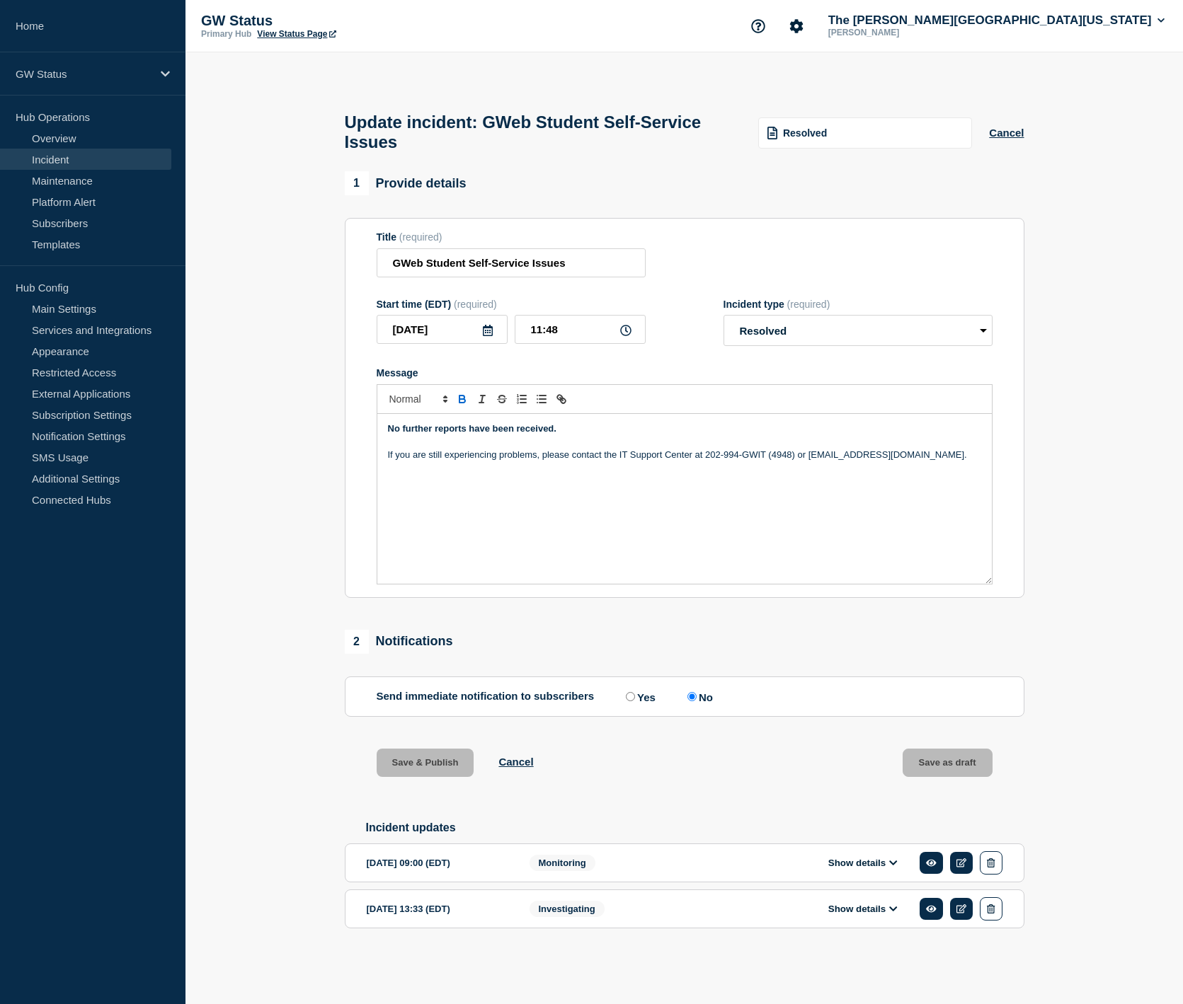
scroll to position [0, 0]
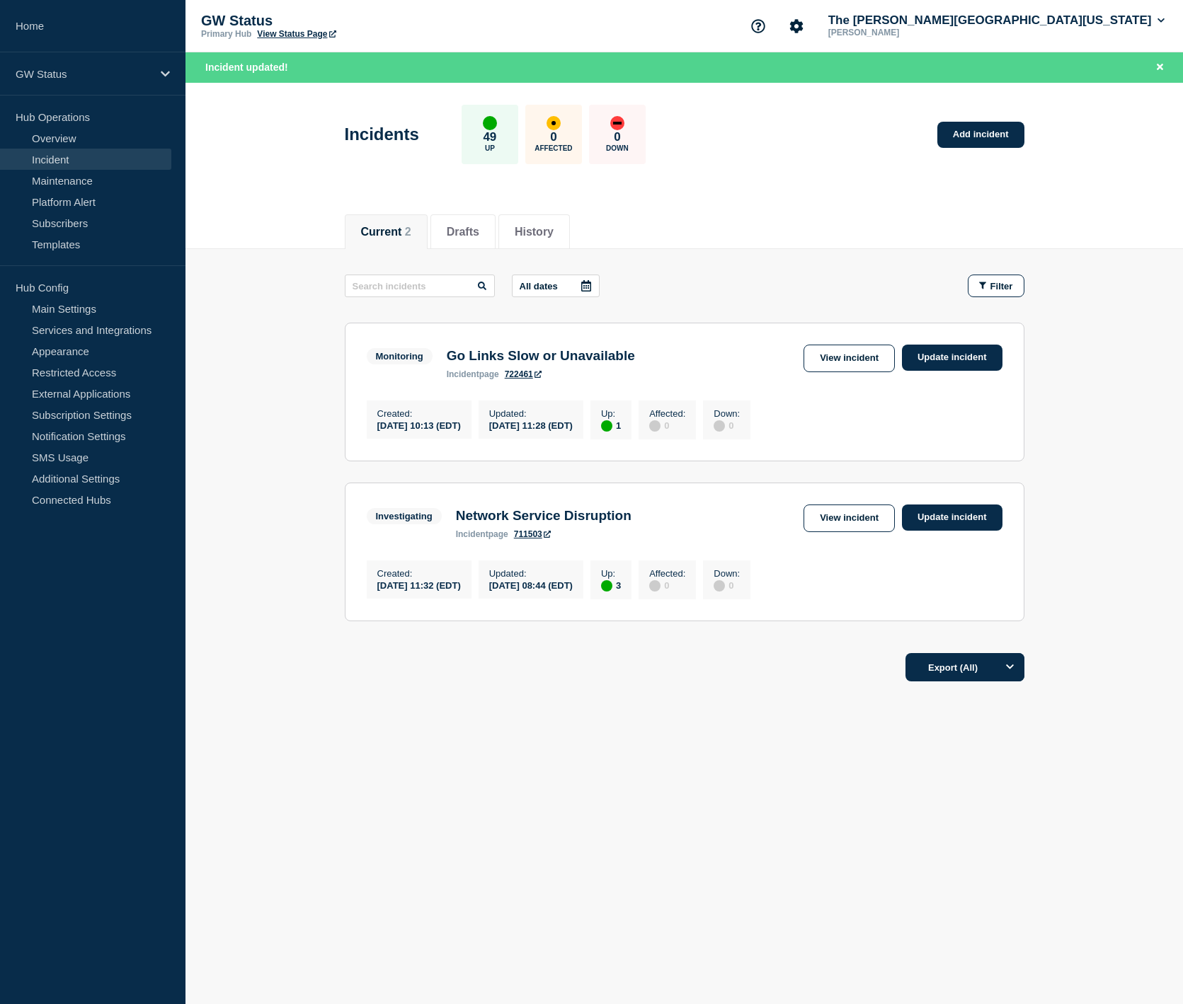
click at [341, 190] on header "Incidents 49 Up 0 Affected 0 Down Add incident" at bounding box center [683, 142] width 997 height 118
